Goal: Task Accomplishment & Management: Manage account settings

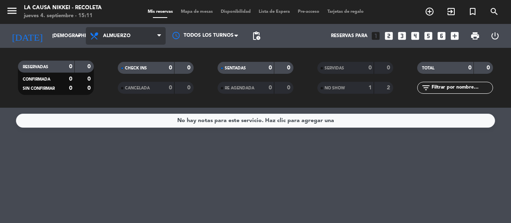
click at [155, 33] on span "Almuerzo" at bounding box center [126, 36] width 80 height 18
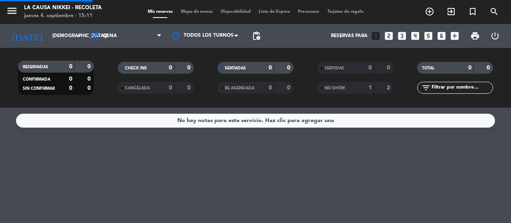
click at [115, 115] on ng-component "menu La Causa Nikkei - Recoleta [DATE] 4. septiembre - 15:11 Mis reservas Mapa …" at bounding box center [255, 111] width 511 height 223
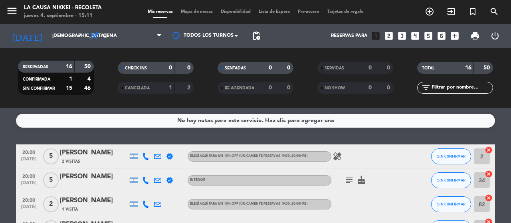
click at [348, 179] on icon "subject" at bounding box center [350, 181] width 10 height 10
click at [350, 179] on icon "subject" at bounding box center [350, 181] width 10 height 10
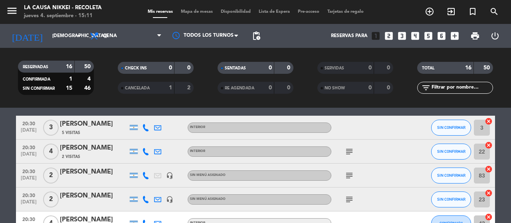
scroll to position [200, 0]
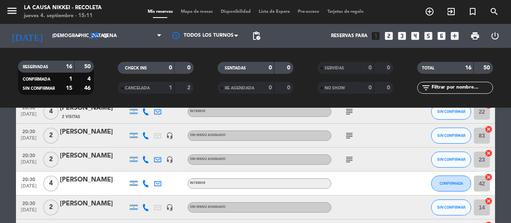
click at [339, 135] on div "subject" at bounding box center [367, 136] width 72 height 24
click at [345, 137] on span "subject" at bounding box center [349, 136] width 12 height 10
click at [347, 137] on icon "subject" at bounding box center [350, 136] width 10 height 10
click at [351, 156] on icon "subject" at bounding box center [350, 160] width 10 height 10
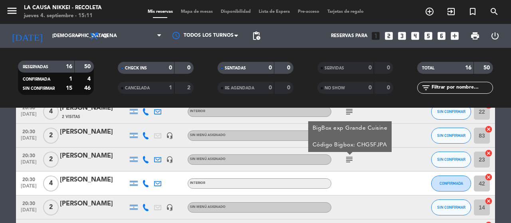
click at [351, 157] on icon "subject" at bounding box center [350, 160] width 10 height 10
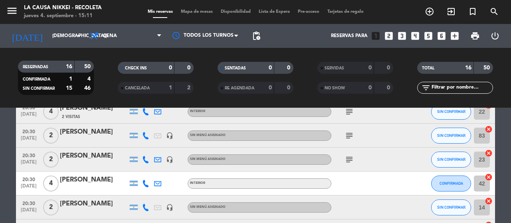
click at [352, 139] on icon "subject" at bounding box center [350, 136] width 10 height 10
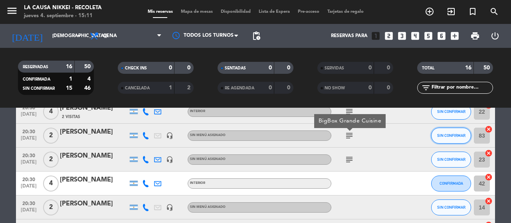
click at [459, 136] on span "SIN CONFIRMAR" at bounding box center [451, 135] width 28 height 4
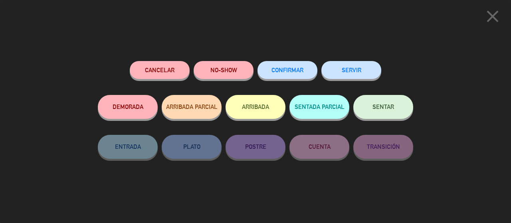
click at [174, 66] on button "Cancelar" at bounding box center [160, 70] width 60 height 18
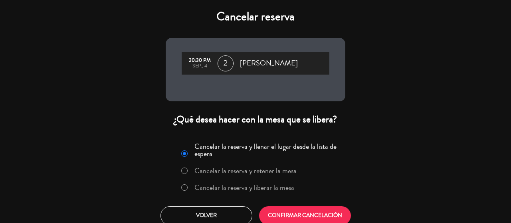
click at [258, 184] on label "Cancelar la reserva y liberar la mesa" at bounding box center [244, 187] width 100 height 7
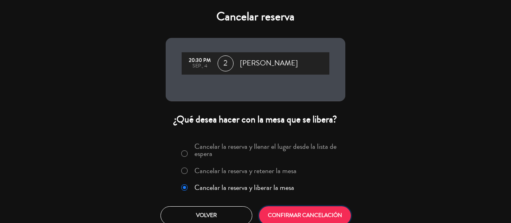
click at [294, 208] on button "CONFIRMAR CANCELACIÓN" at bounding box center [305, 215] width 92 height 19
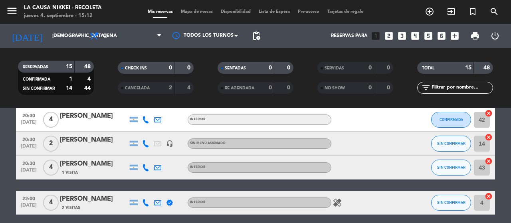
scroll to position [0, 0]
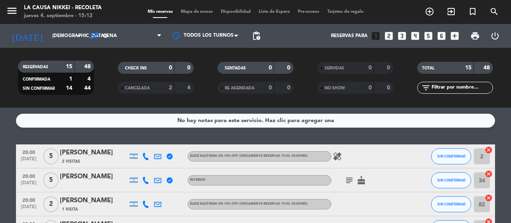
click at [346, 179] on icon "subject" at bounding box center [350, 181] width 10 height 10
drag, startPoint x: 346, startPoint y: 179, endPoint x: 335, endPoint y: 182, distance: 11.2
click at [347, 180] on icon "subject" at bounding box center [350, 181] width 10 height 10
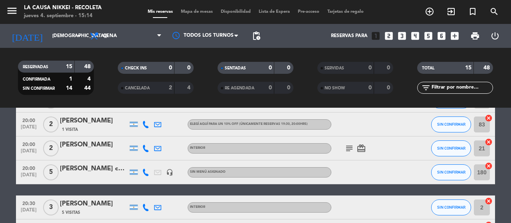
scroll to position [40, 0]
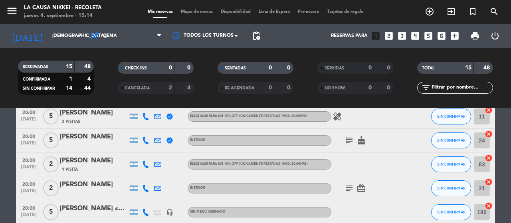
click at [345, 138] on icon "subject" at bounding box center [350, 141] width 10 height 10
click at [344, 138] on span "subject Nada" at bounding box center [349, 141] width 12 height 10
click at [347, 186] on icon "subject" at bounding box center [350, 189] width 10 height 10
click at [349, 187] on icon "subject" at bounding box center [350, 189] width 10 height 10
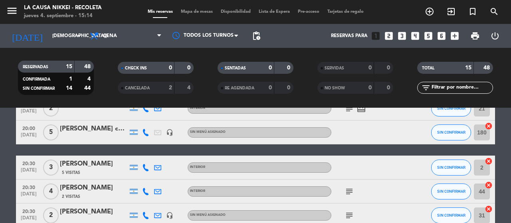
scroll to position [0, 0]
